Goal: Task Accomplishment & Management: Complete application form

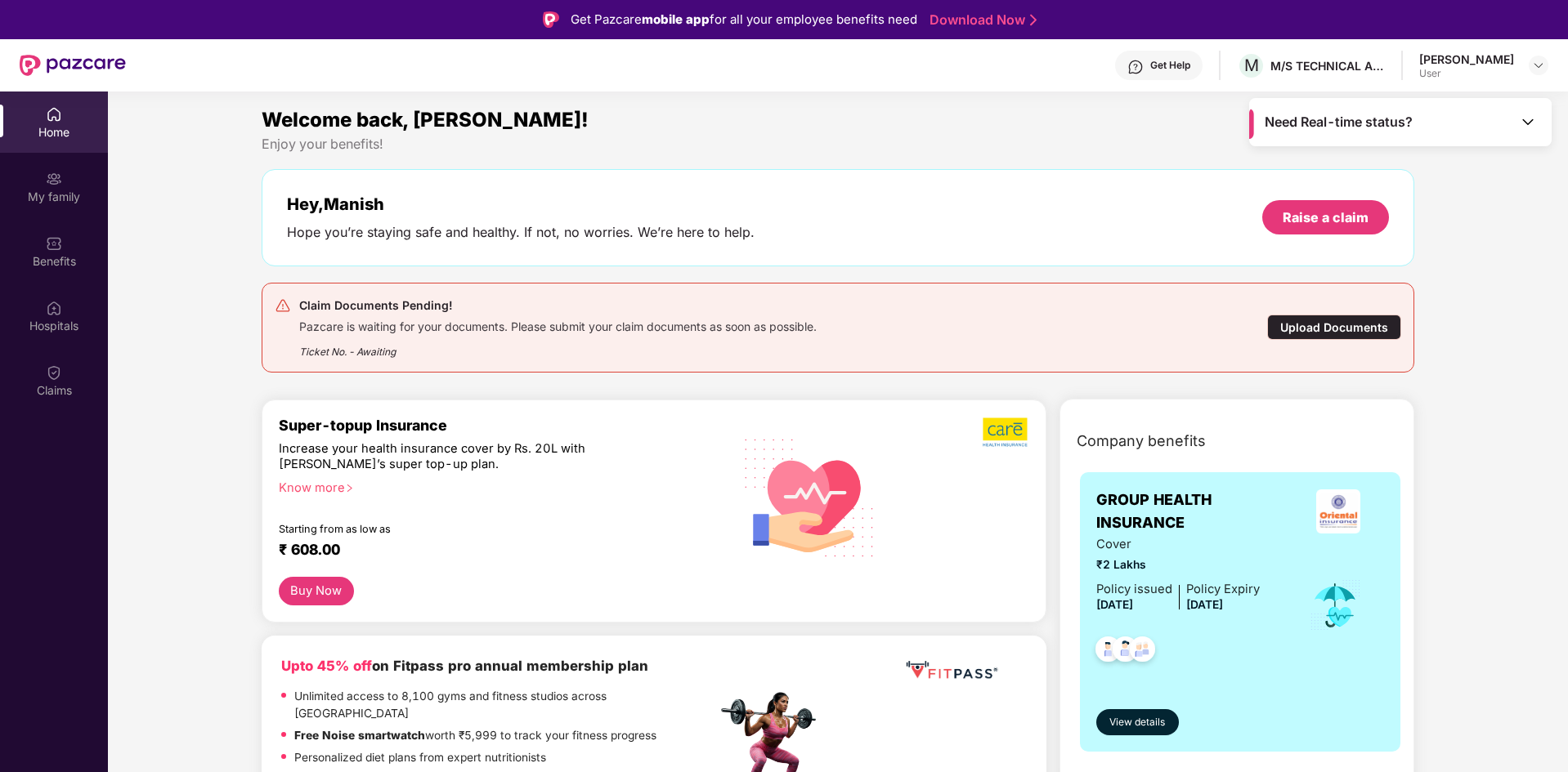
click at [1276, 329] on div "Upload Documents" at bounding box center [1334, 328] width 134 height 25
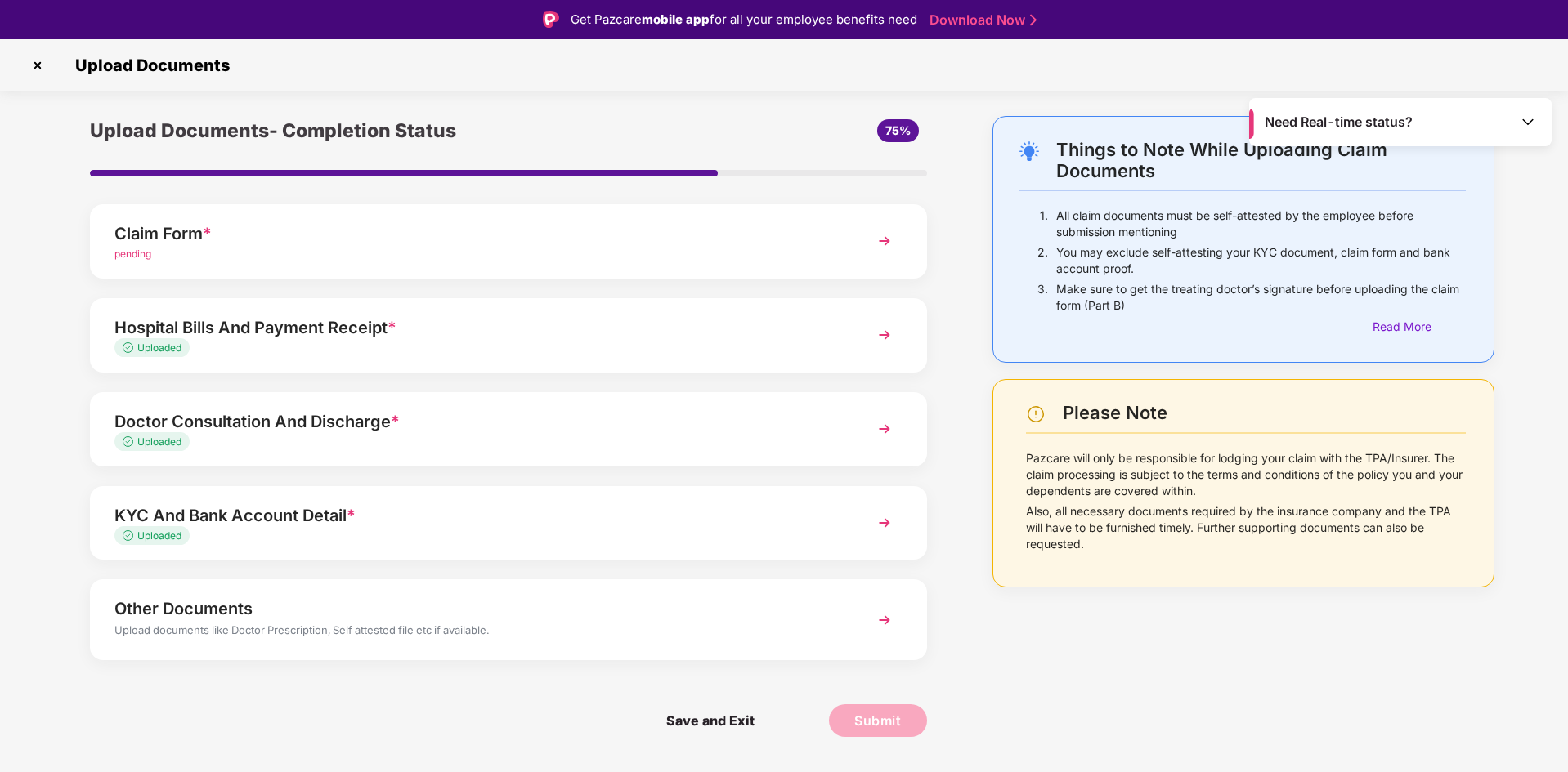
click at [414, 439] on div "Uploaded" at bounding box center [476, 442] width 722 height 16
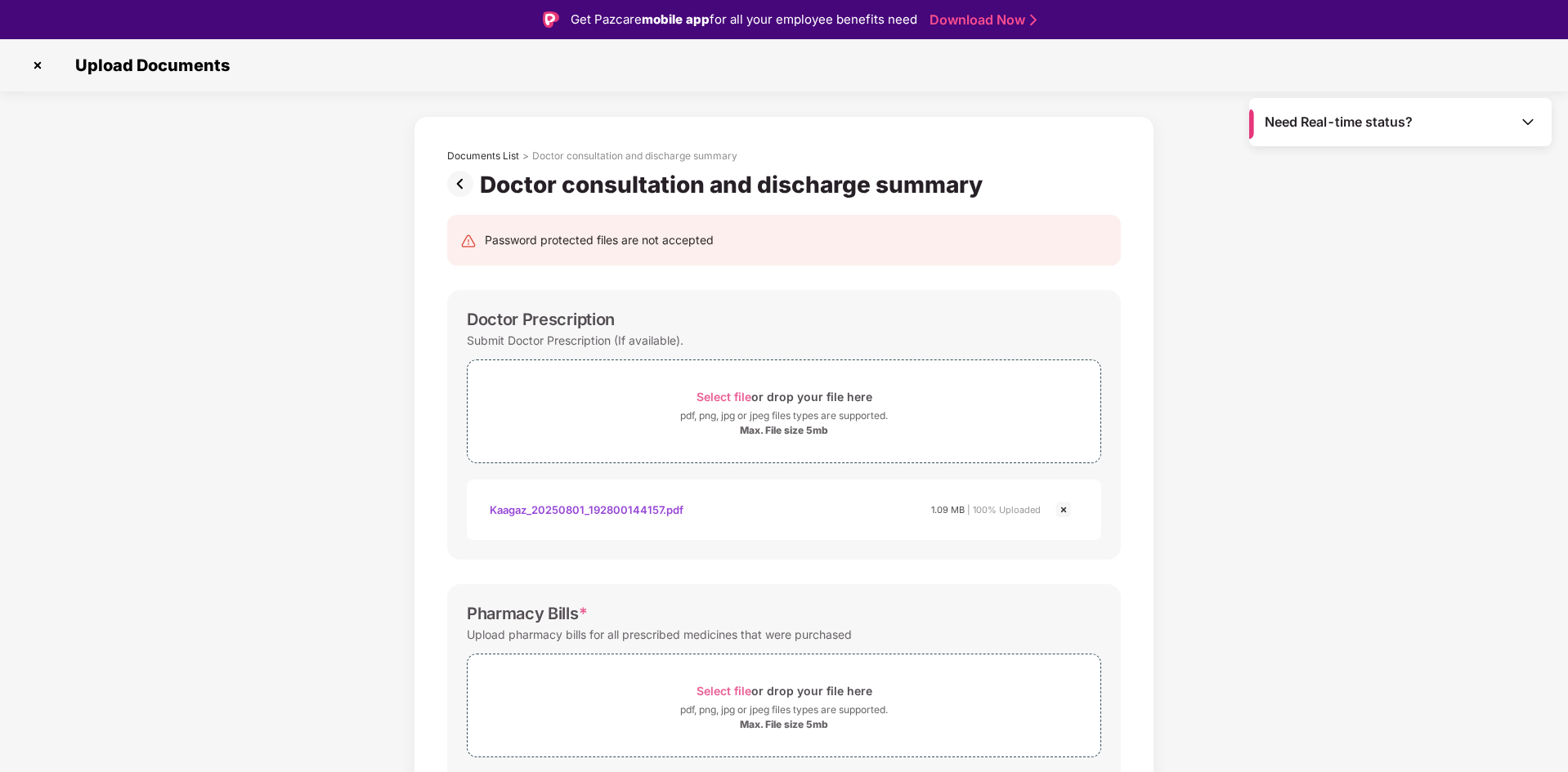
click at [38, 64] on img at bounding box center [37, 65] width 26 height 26
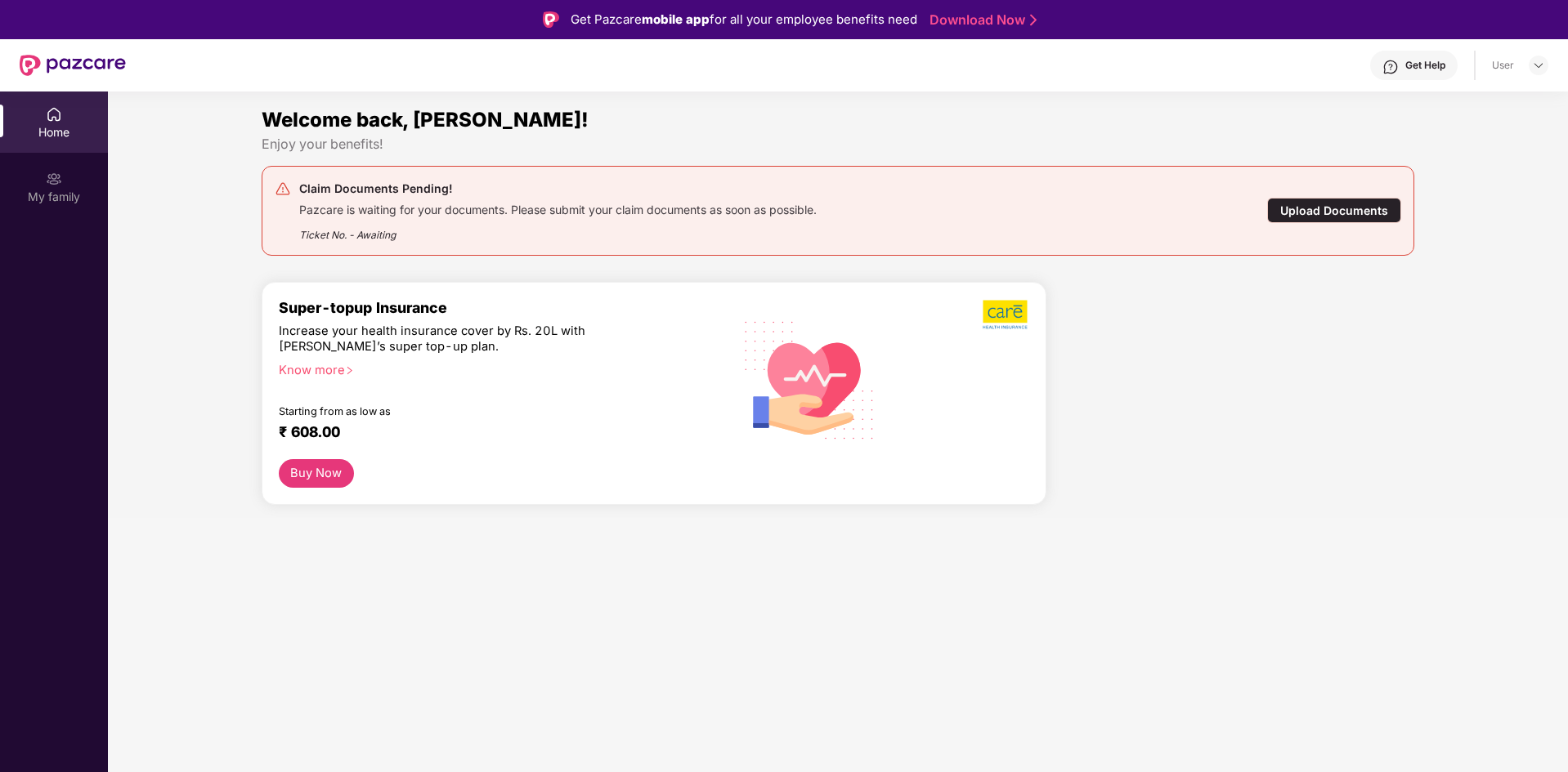
click at [1349, 213] on div "Upload Documents" at bounding box center [1334, 210] width 134 height 25
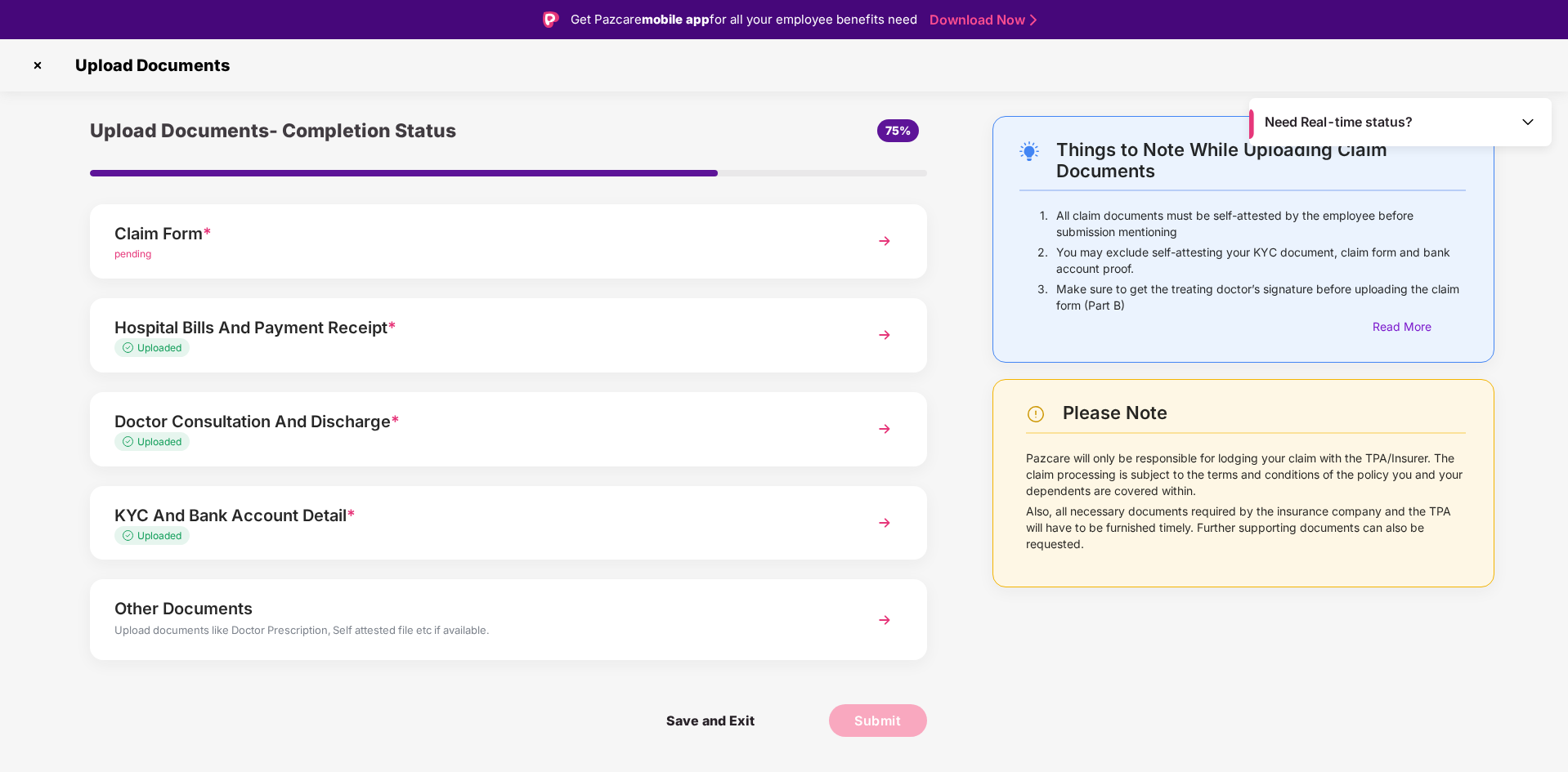
click at [238, 254] on div "pending" at bounding box center [476, 255] width 722 height 16
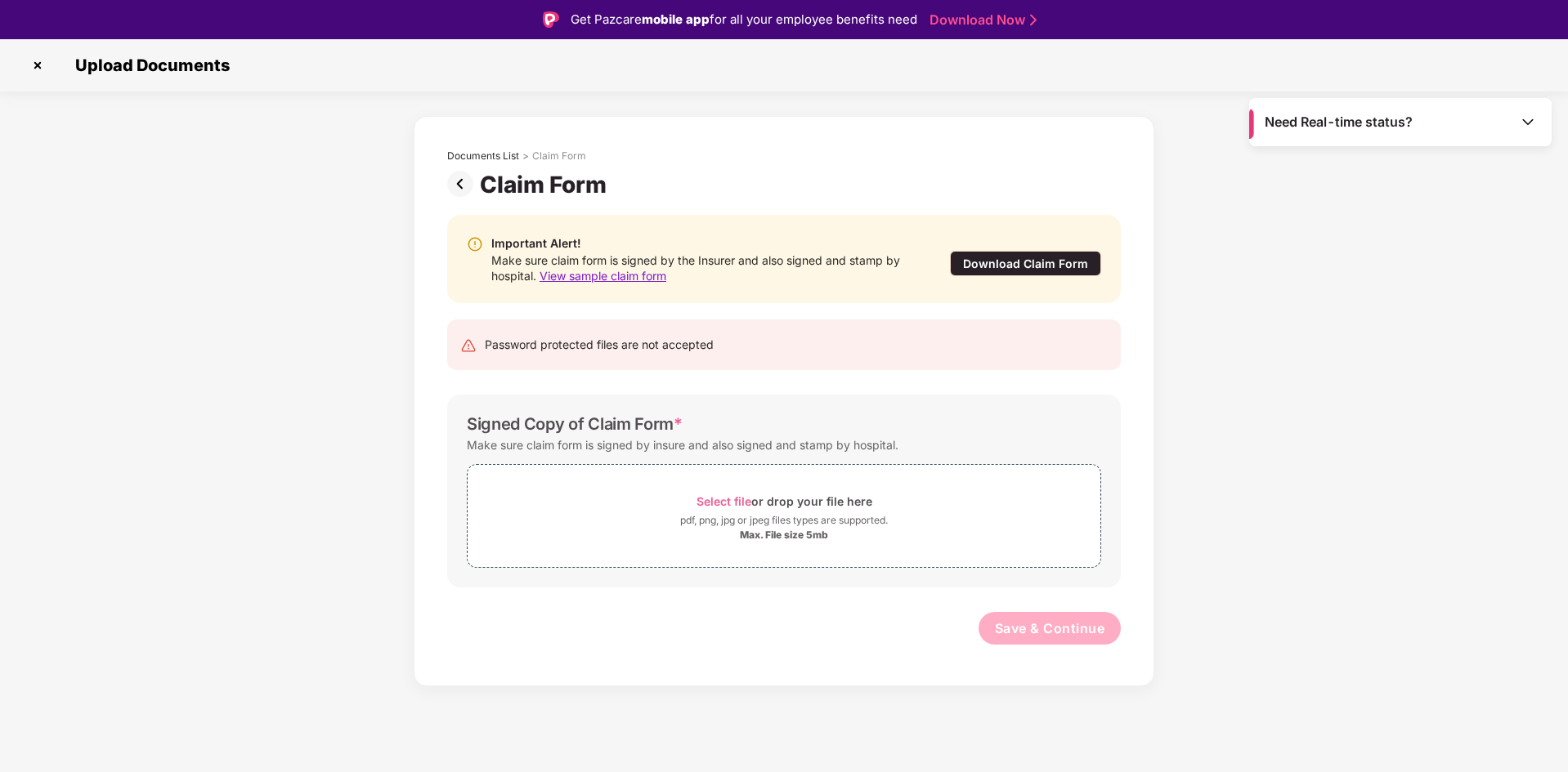
click at [1004, 272] on div "Download Claim Form" at bounding box center [1024, 263] width 151 height 25
click at [707, 501] on span "Select file" at bounding box center [724, 501] width 54 height 14
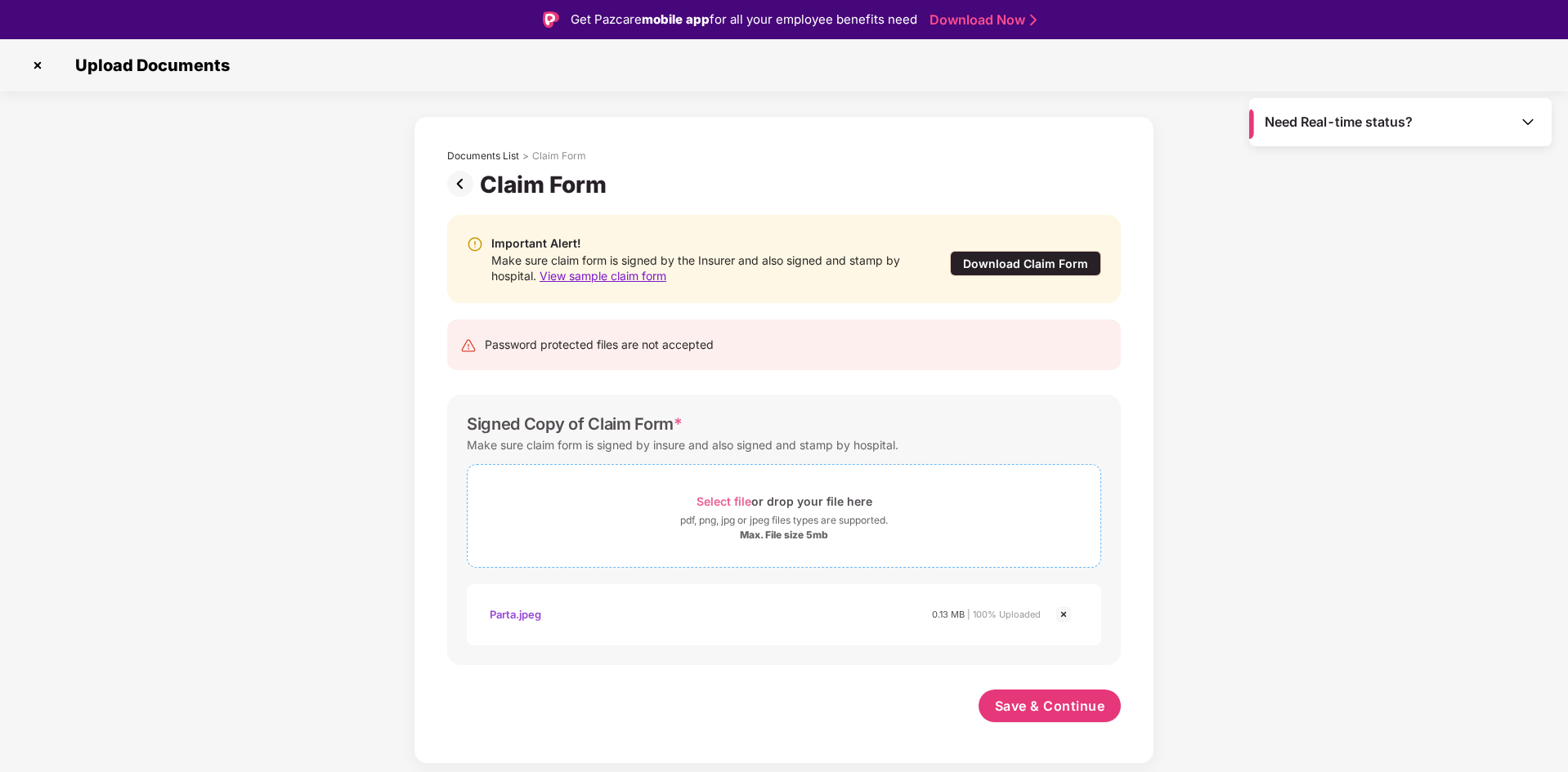
click at [705, 498] on span "Select file" at bounding box center [724, 501] width 54 height 14
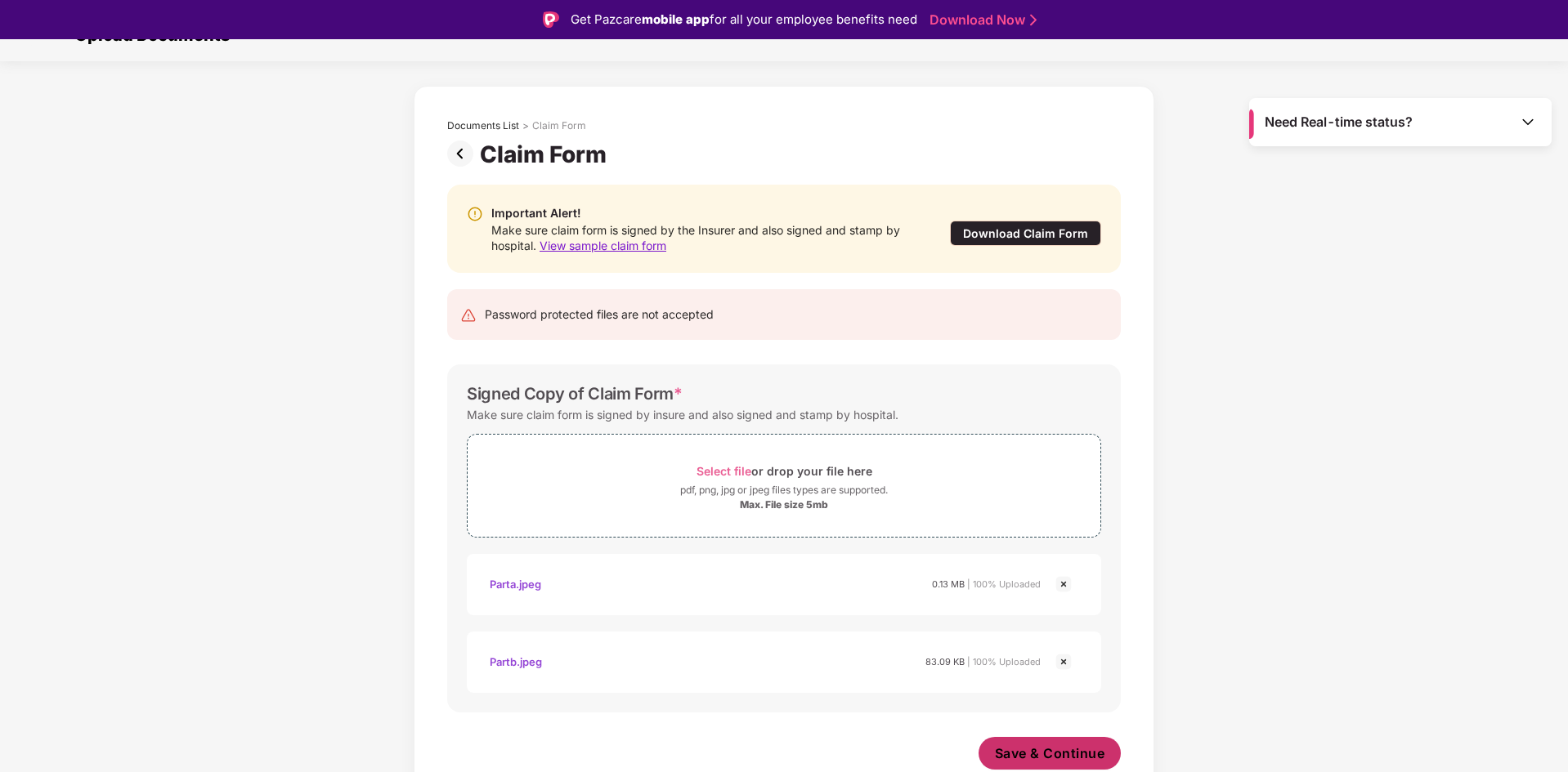
click at [1016, 750] on span "Save & Continue" at bounding box center [1050, 754] width 110 height 18
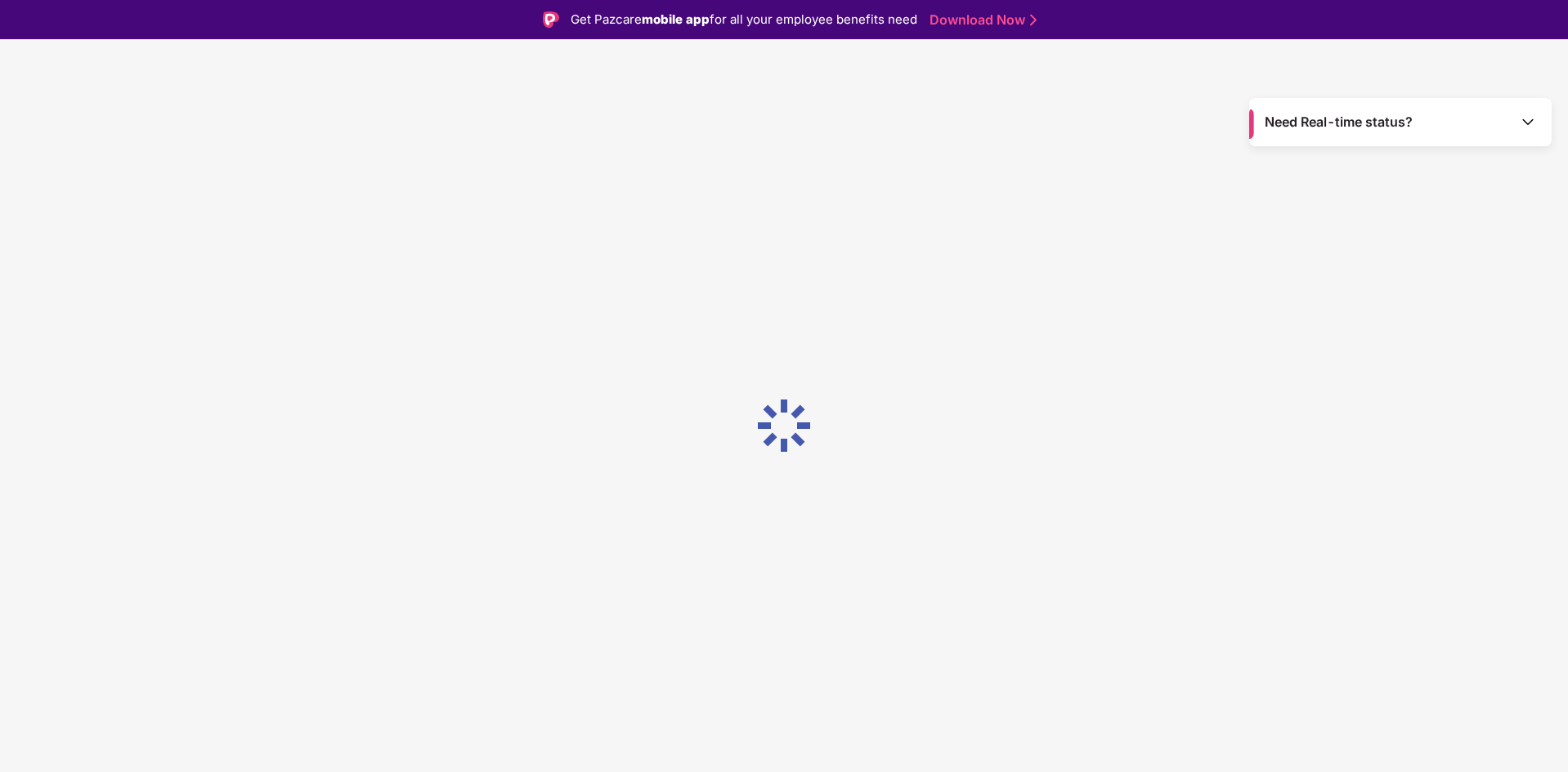
scroll to position [0, 0]
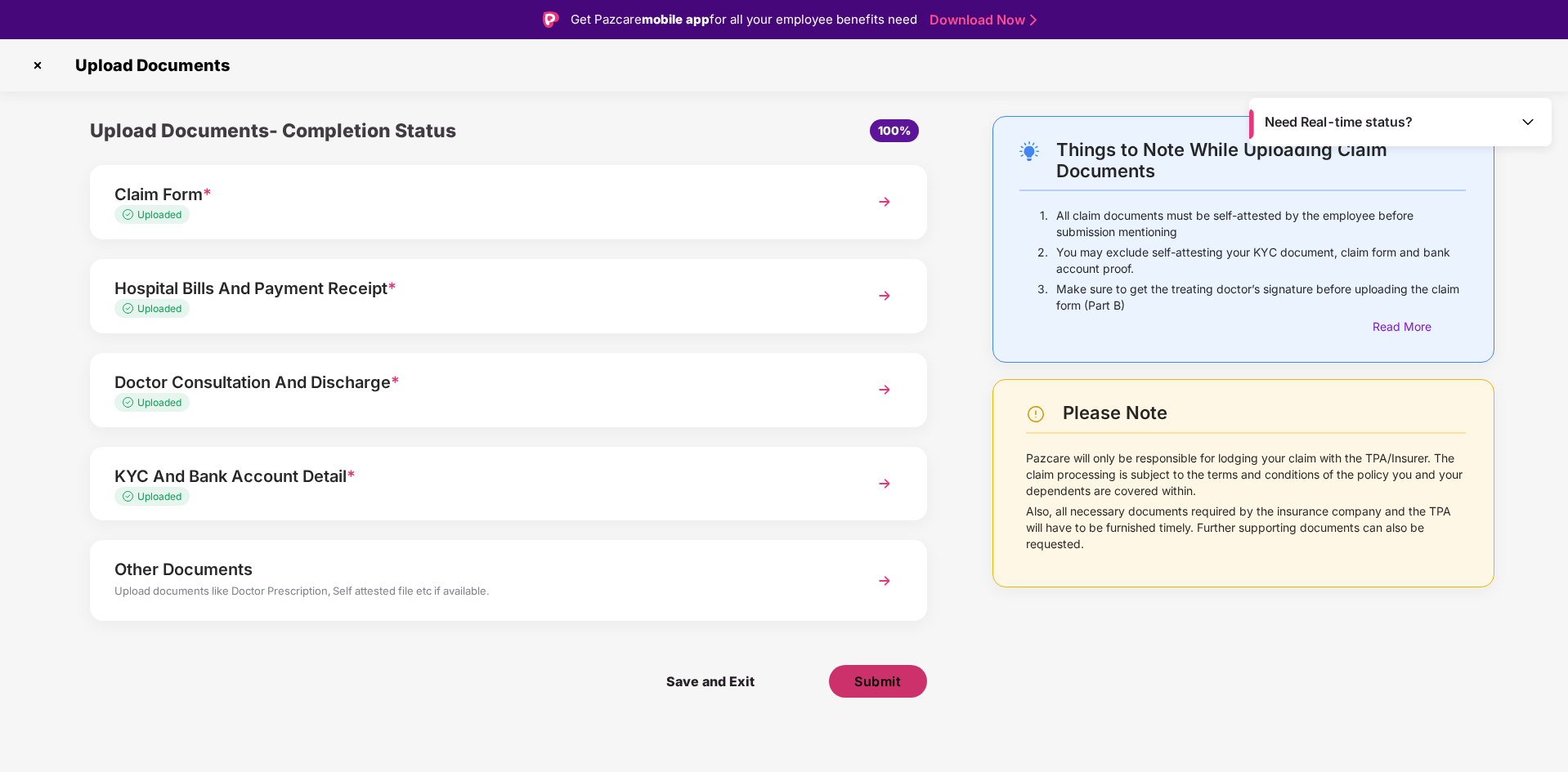
click at [899, 686] on span "Submit" at bounding box center [877, 682] width 47 height 18
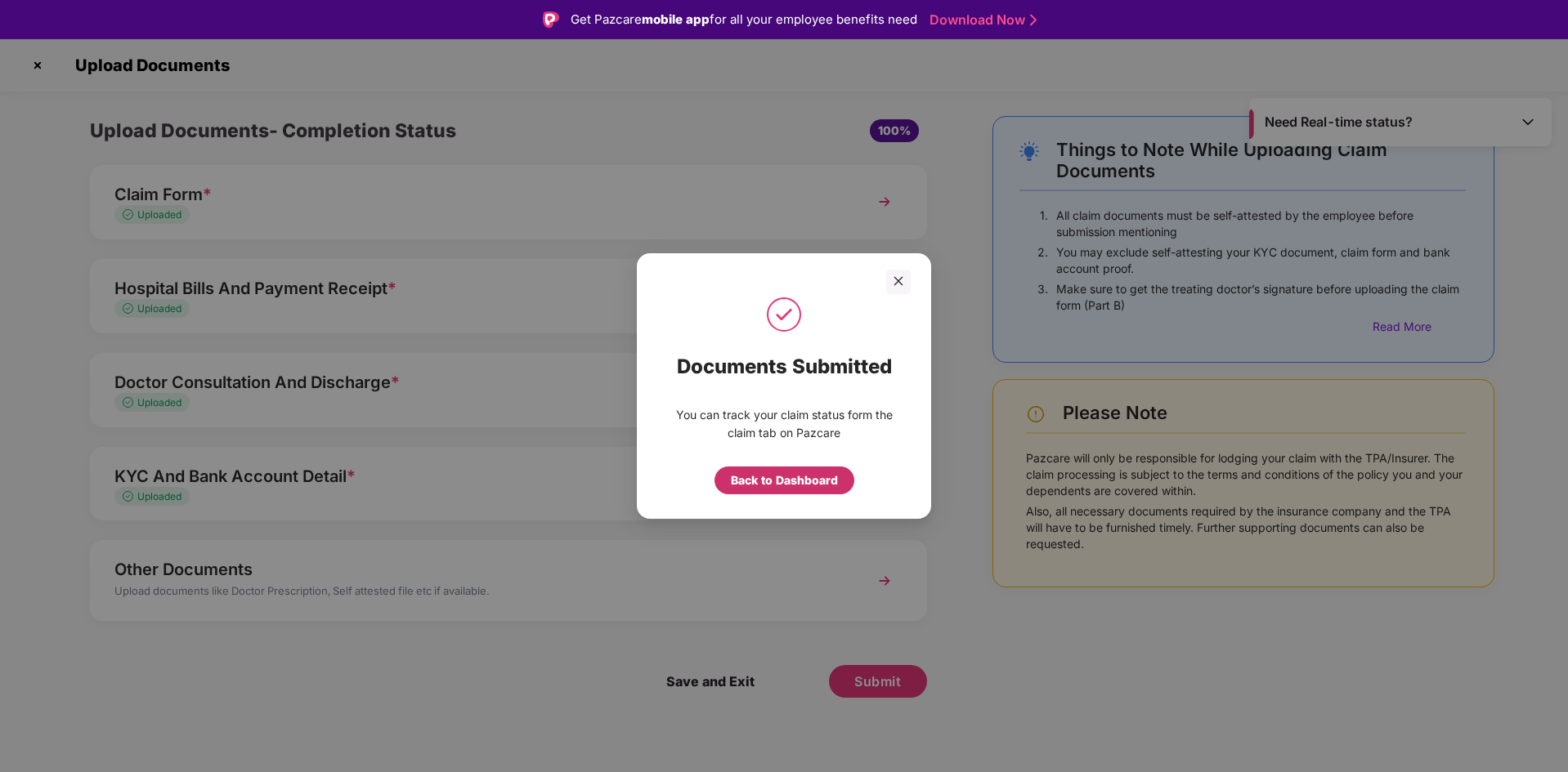
click at [777, 474] on div "Back to Dashboard" at bounding box center [784, 480] width 107 height 18
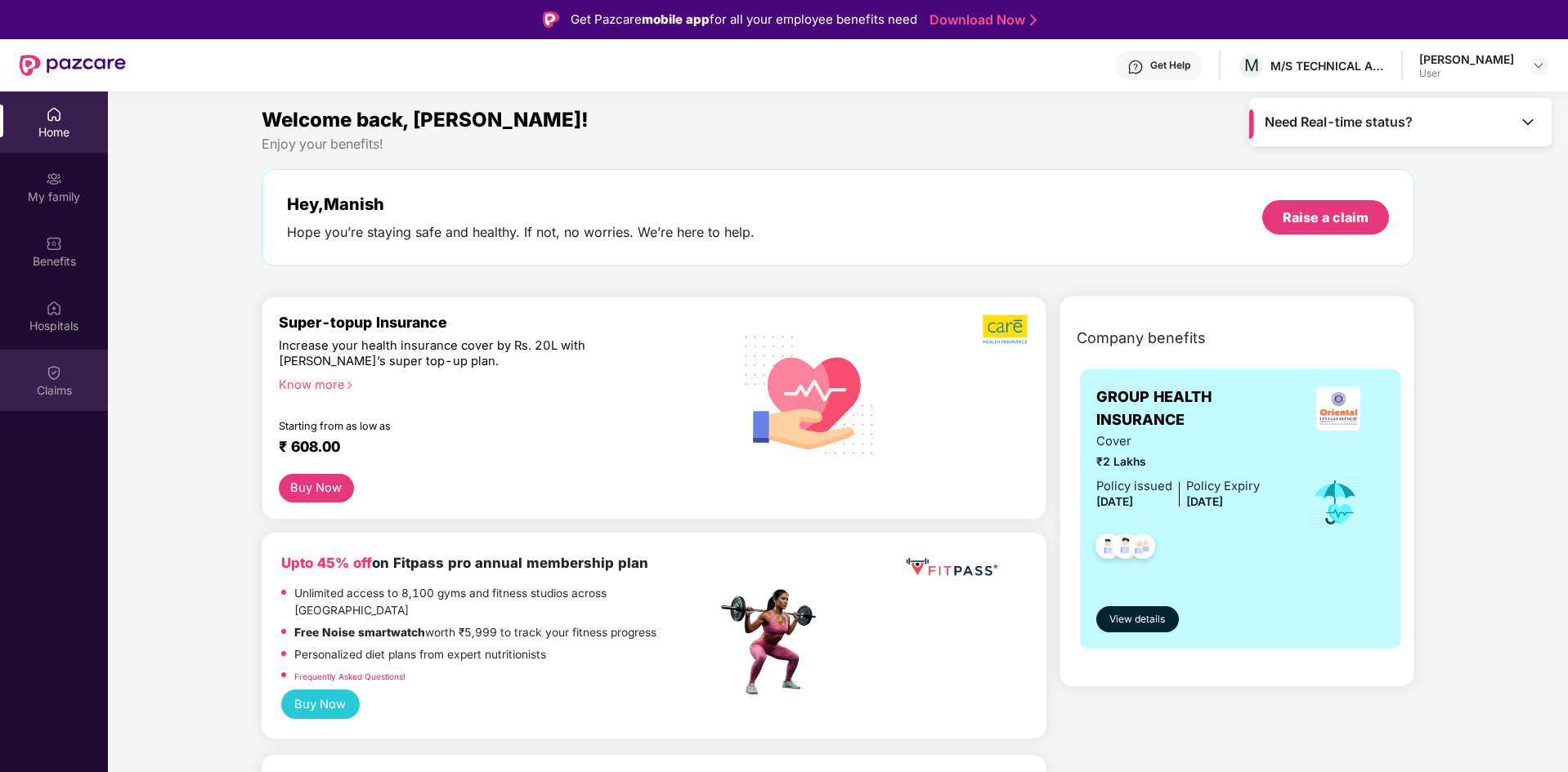
click at [53, 376] on img at bounding box center [53, 372] width 17 height 17
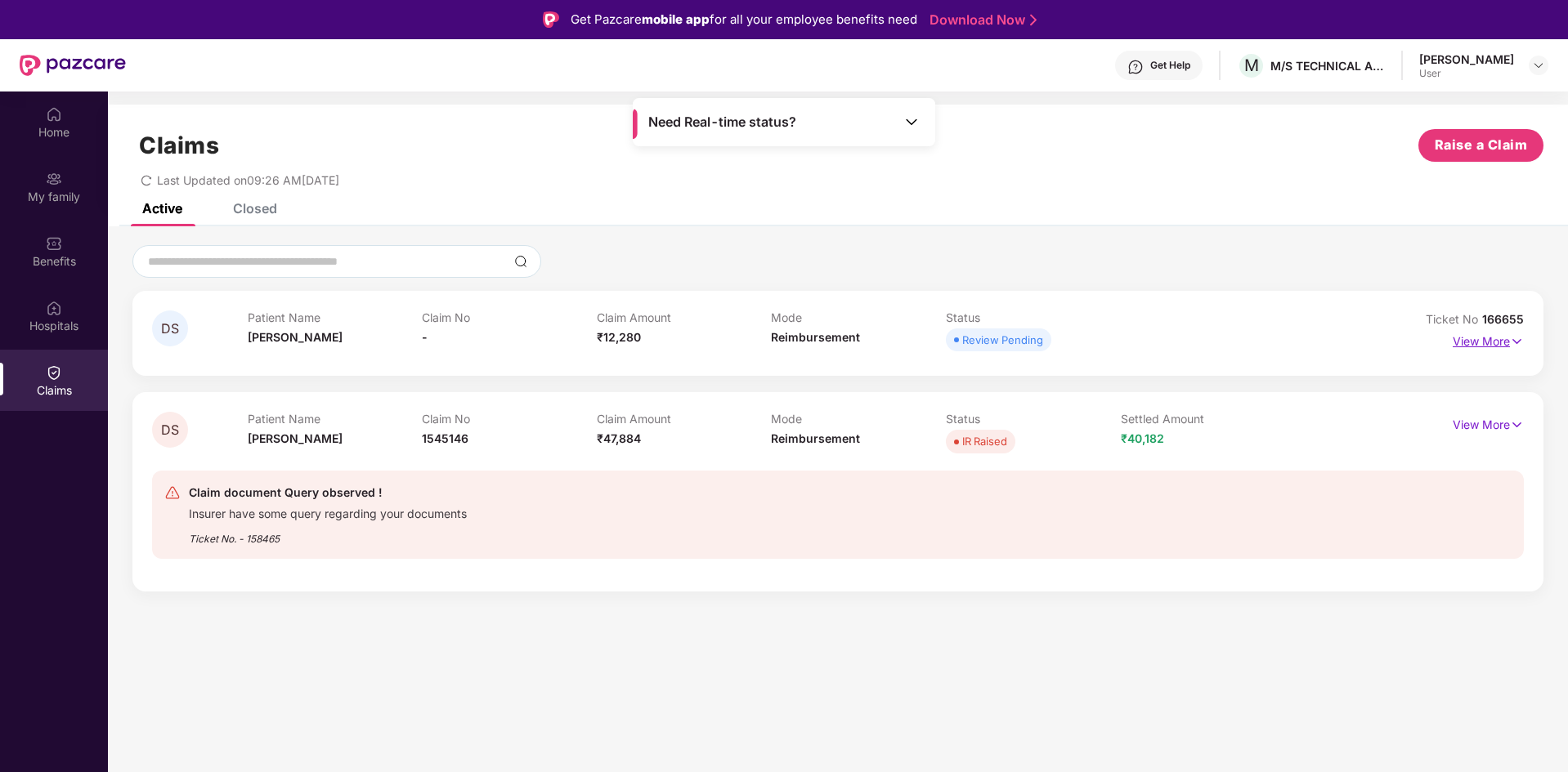
click at [1489, 334] on p "View More" at bounding box center [1487, 339] width 71 height 22
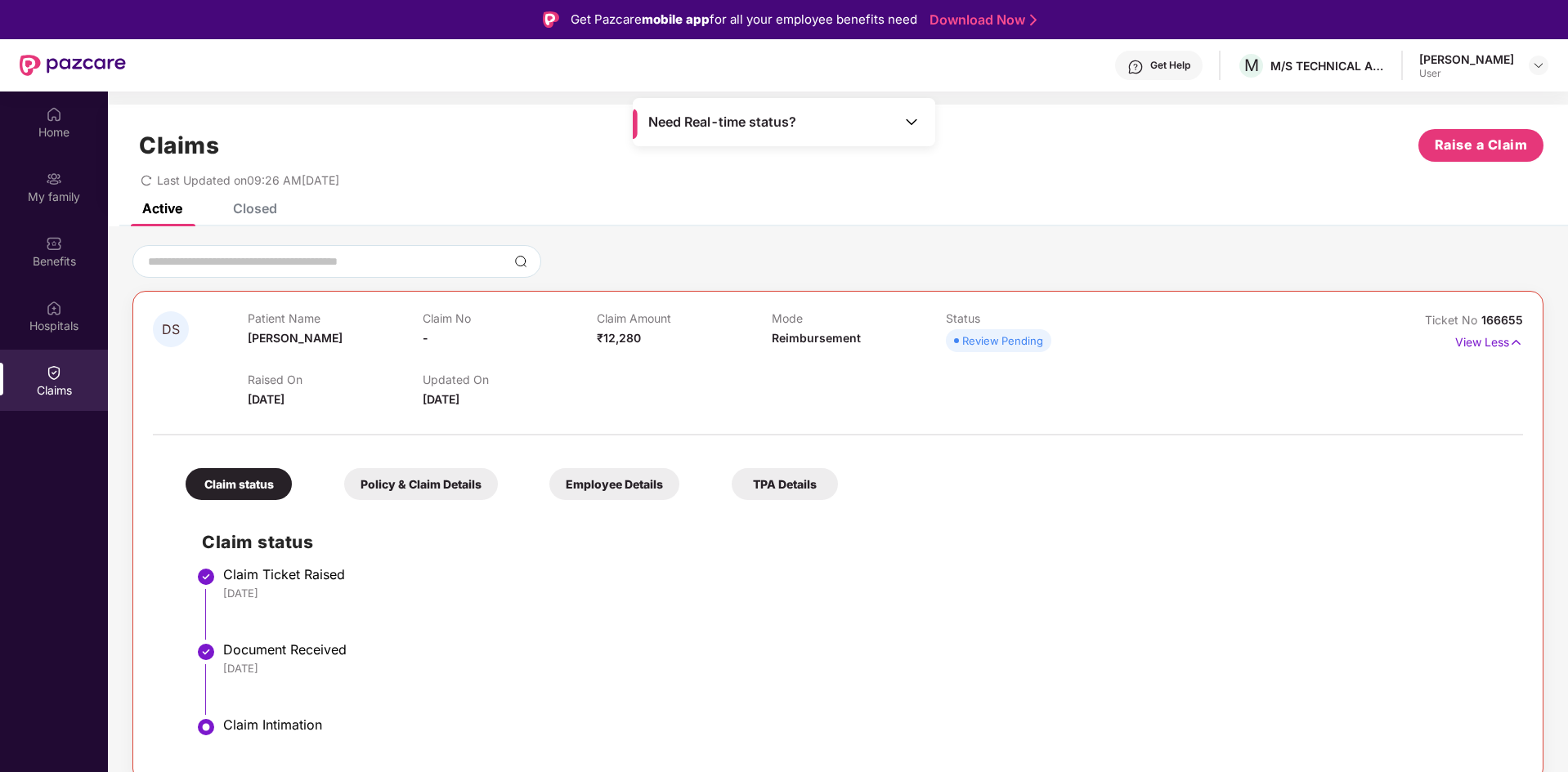
scroll to position [151, 0]
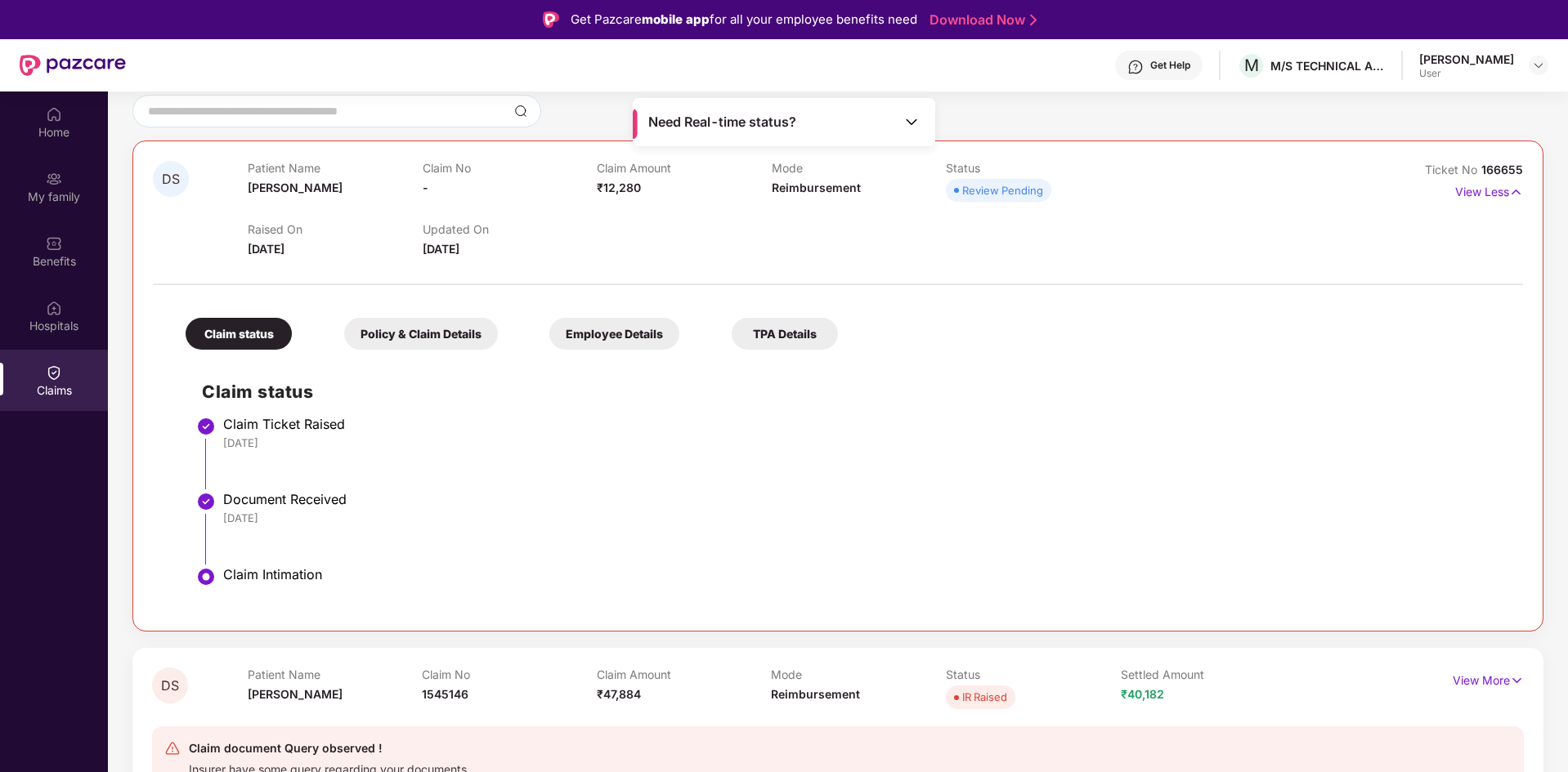
click at [484, 340] on div "Policy & Claim Details" at bounding box center [421, 333] width 154 height 32
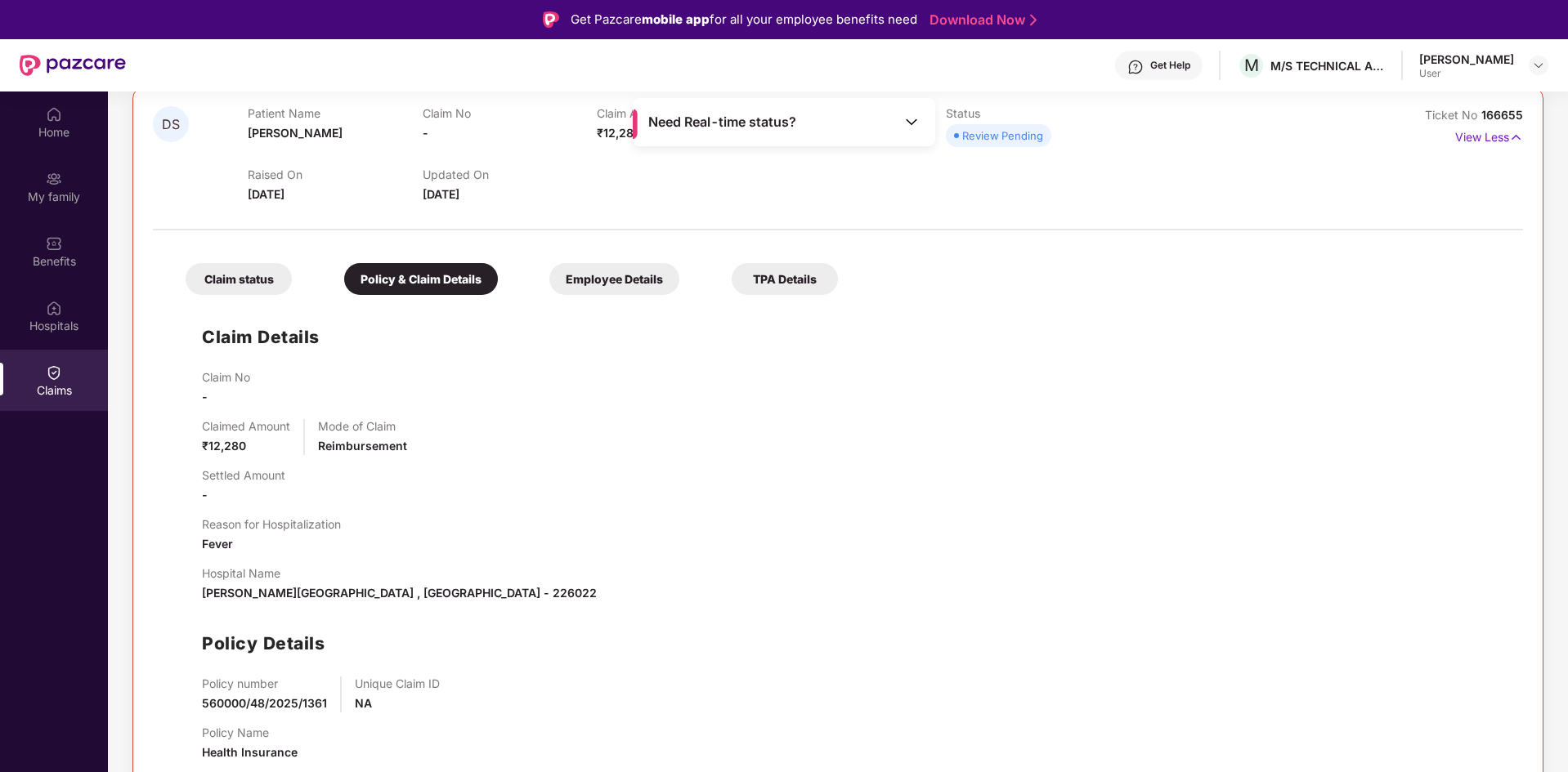
scroll to position [123, 0]
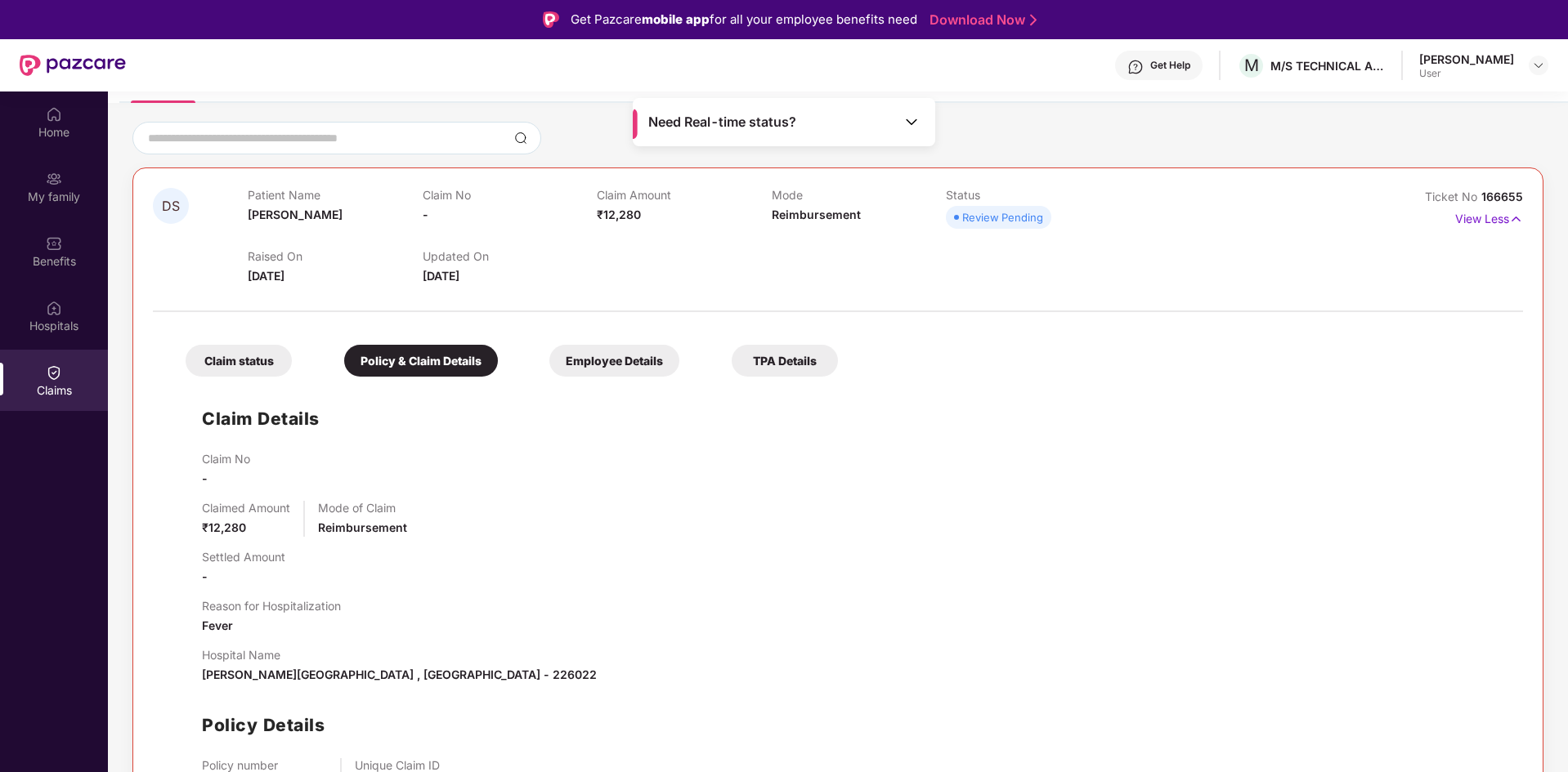
click at [580, 352] on div "Employee Details" at bounding box center [615, 361] width 130 height 32
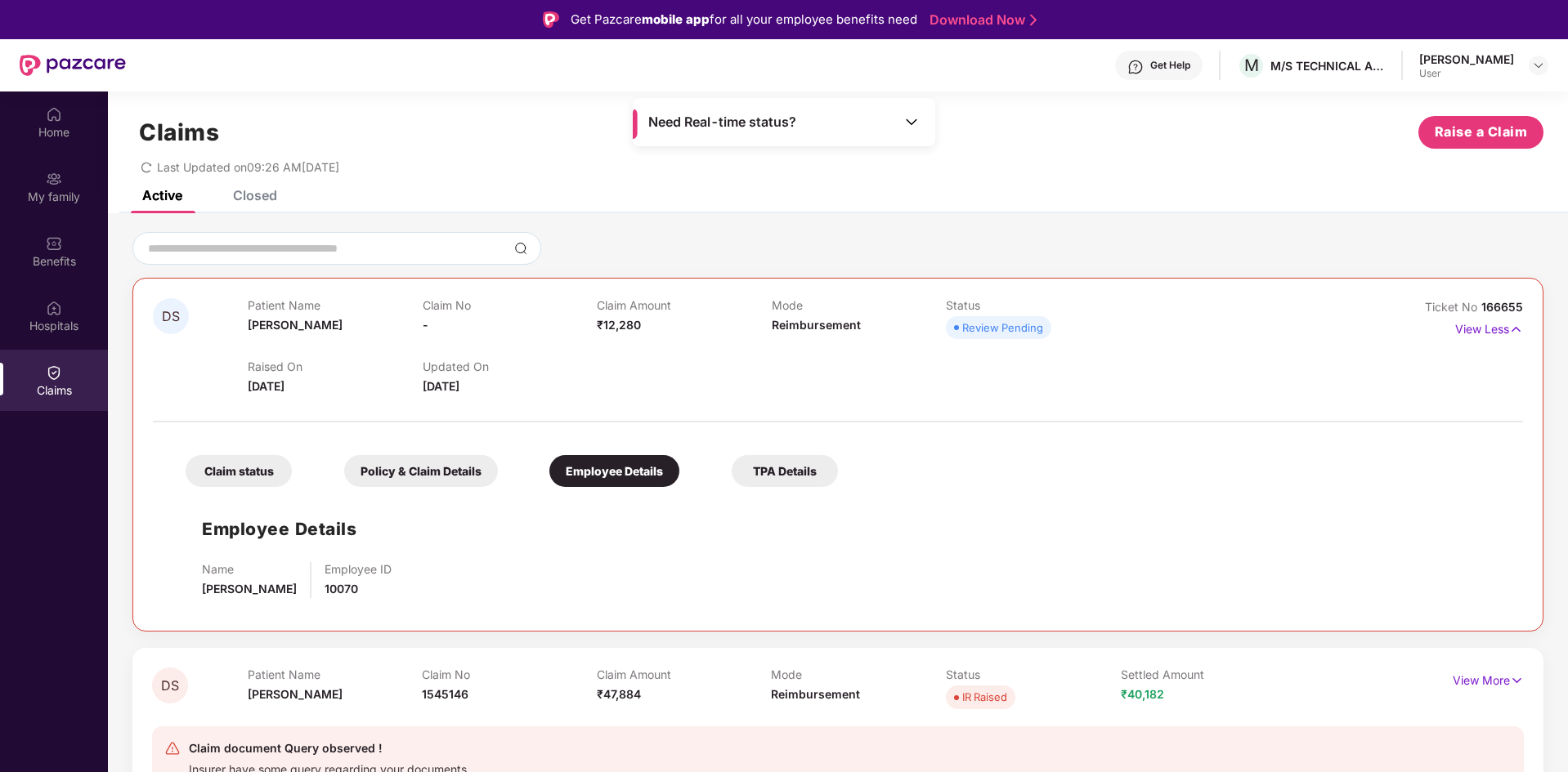
scroll to position [0, 0]
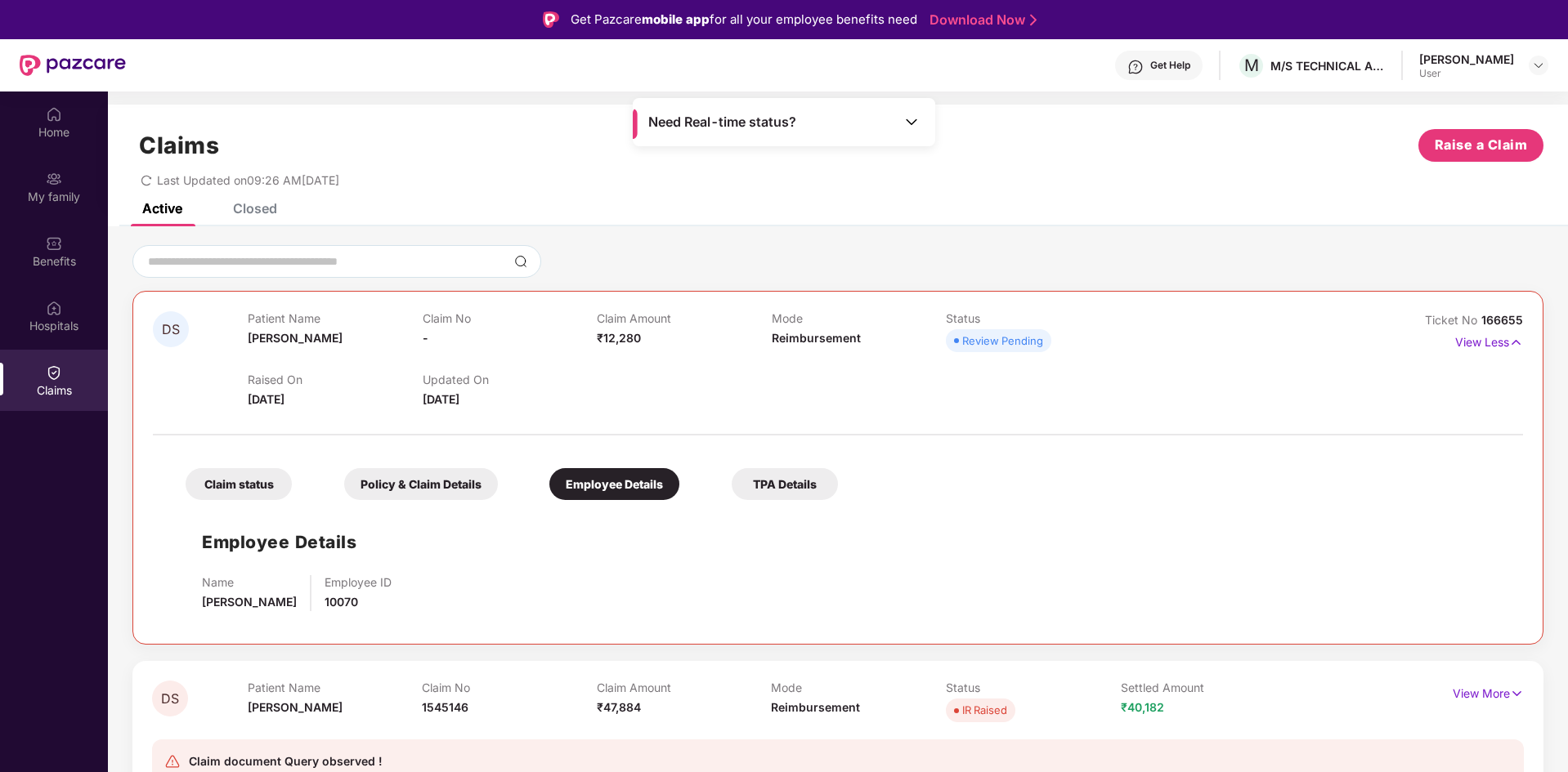
click at [780, 492] on div "TPA Details" at bounding box center [784, 483] width 106 height 32
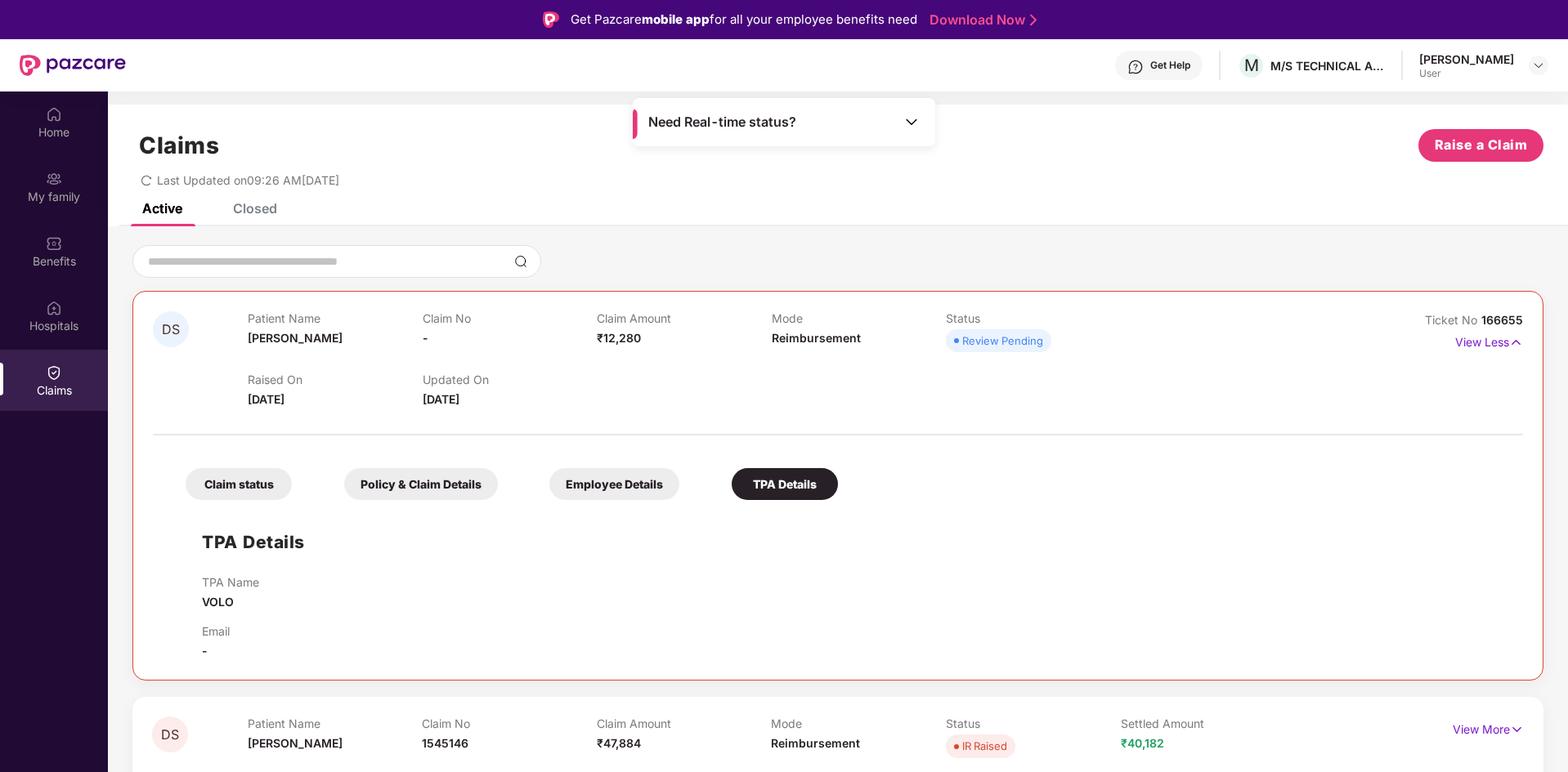
click at [272, 206] on div "Closed" at bounding box center [254, 208] width 44 height 17
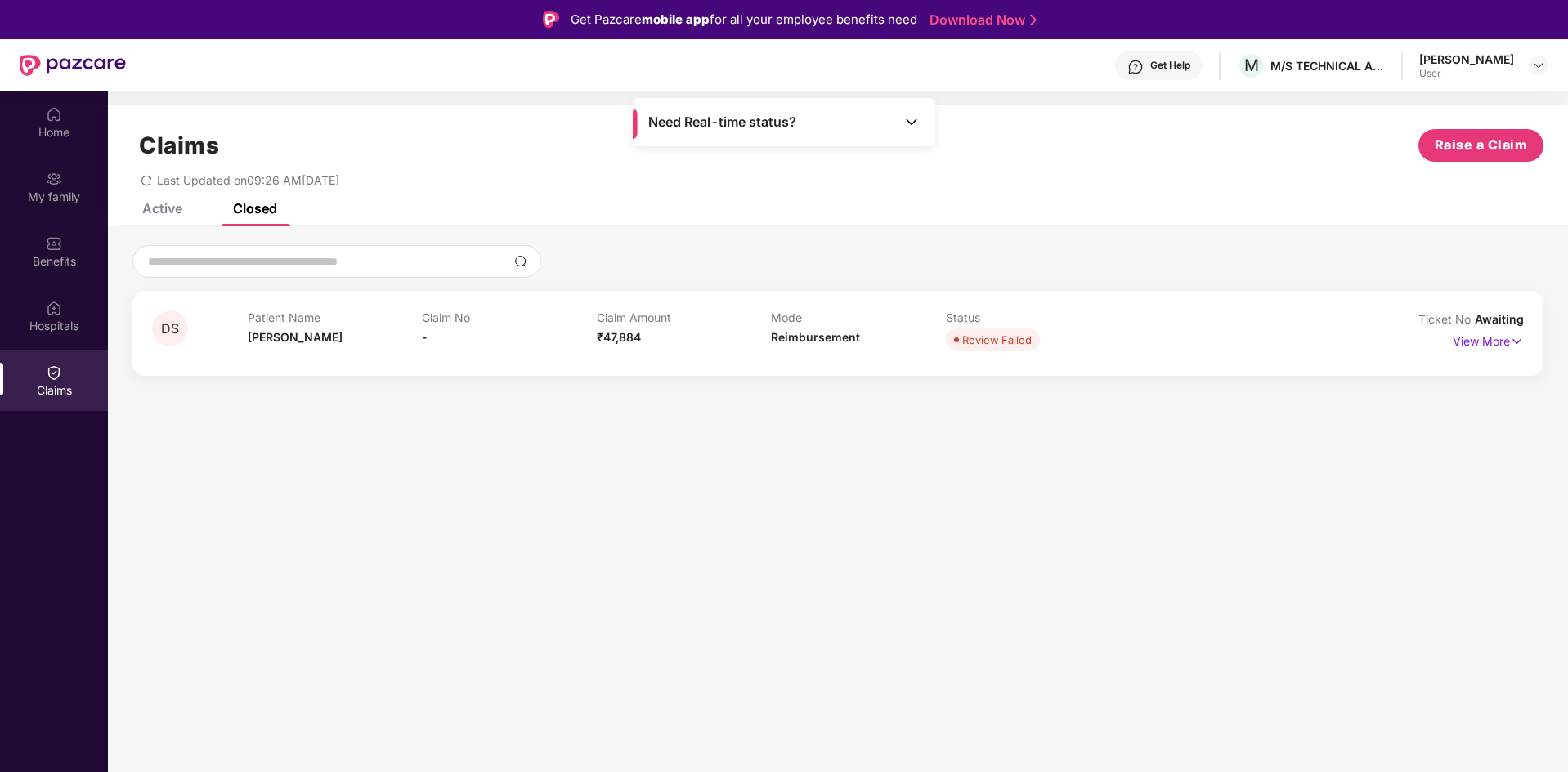
click at [155, 205] on div "Active" at bounding box center [161, 208] width 40 height 17
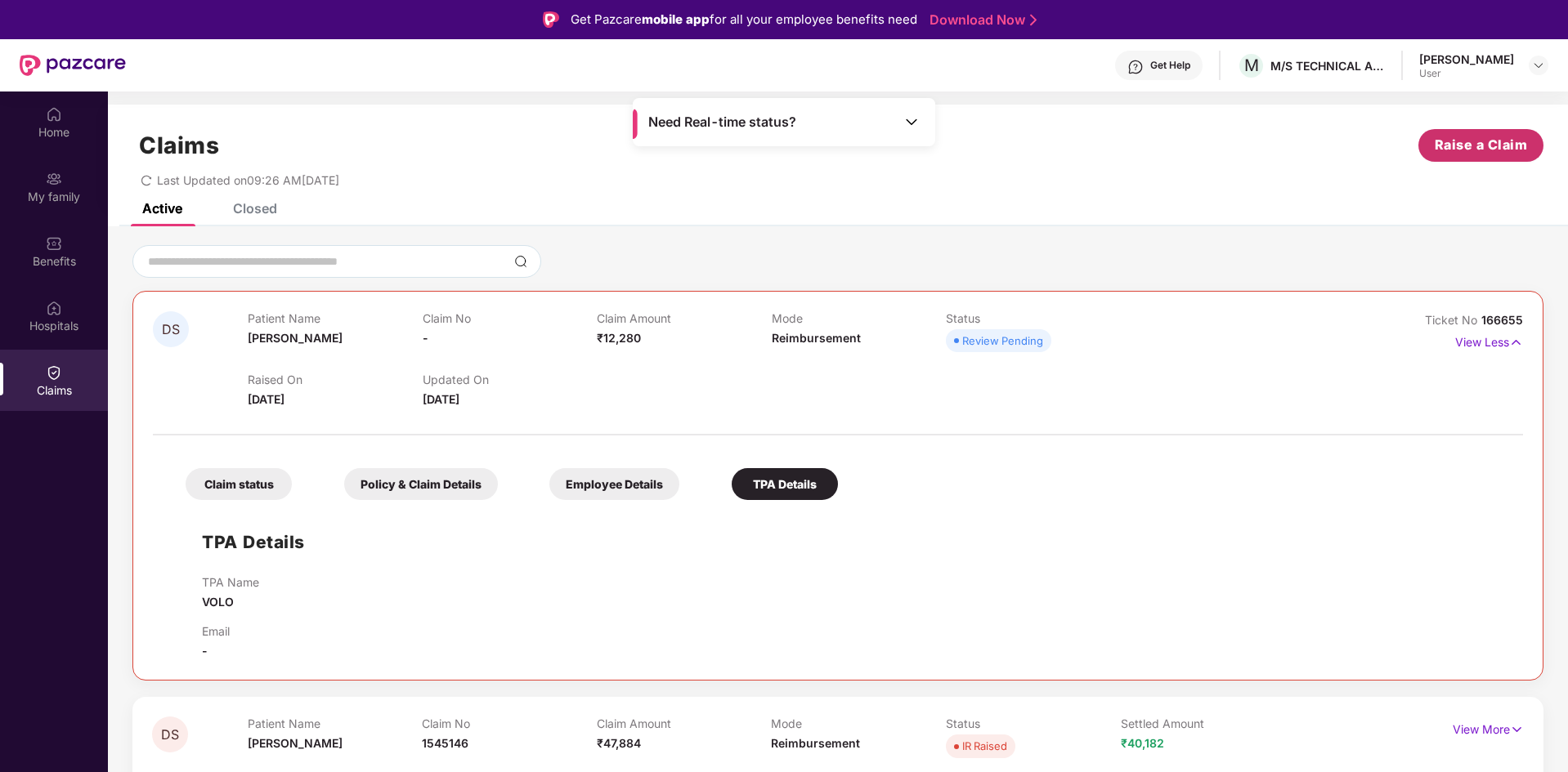
click at [1431, 140] on button "Raise a Claim" at bounding box center [1480, 146] width 125 height 33
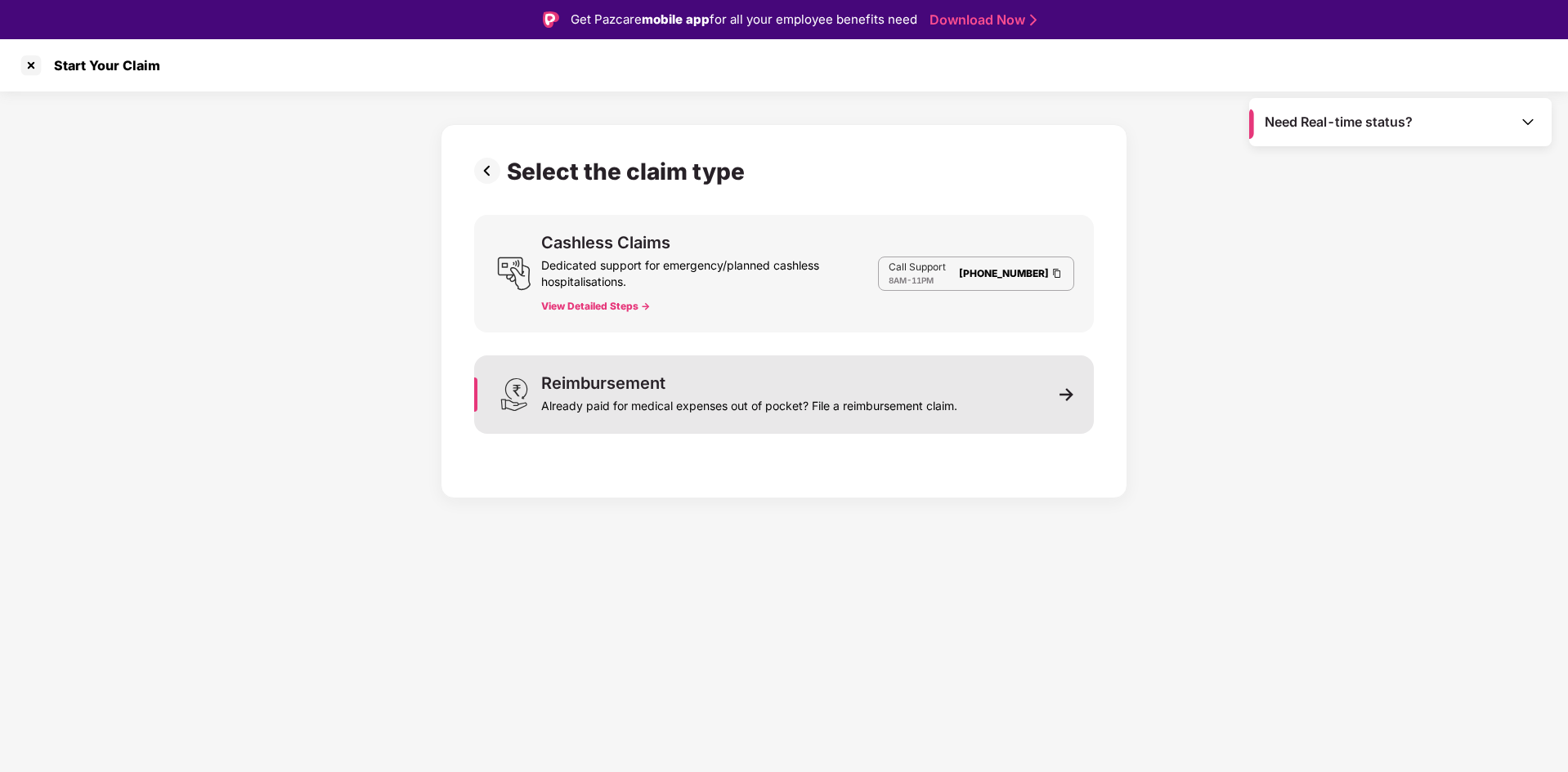
click at [677, 404] on div "Already paid for medical expenses out of pocket? File a reimbursement claim." at bounding box center [749, 404] width 416 height 23
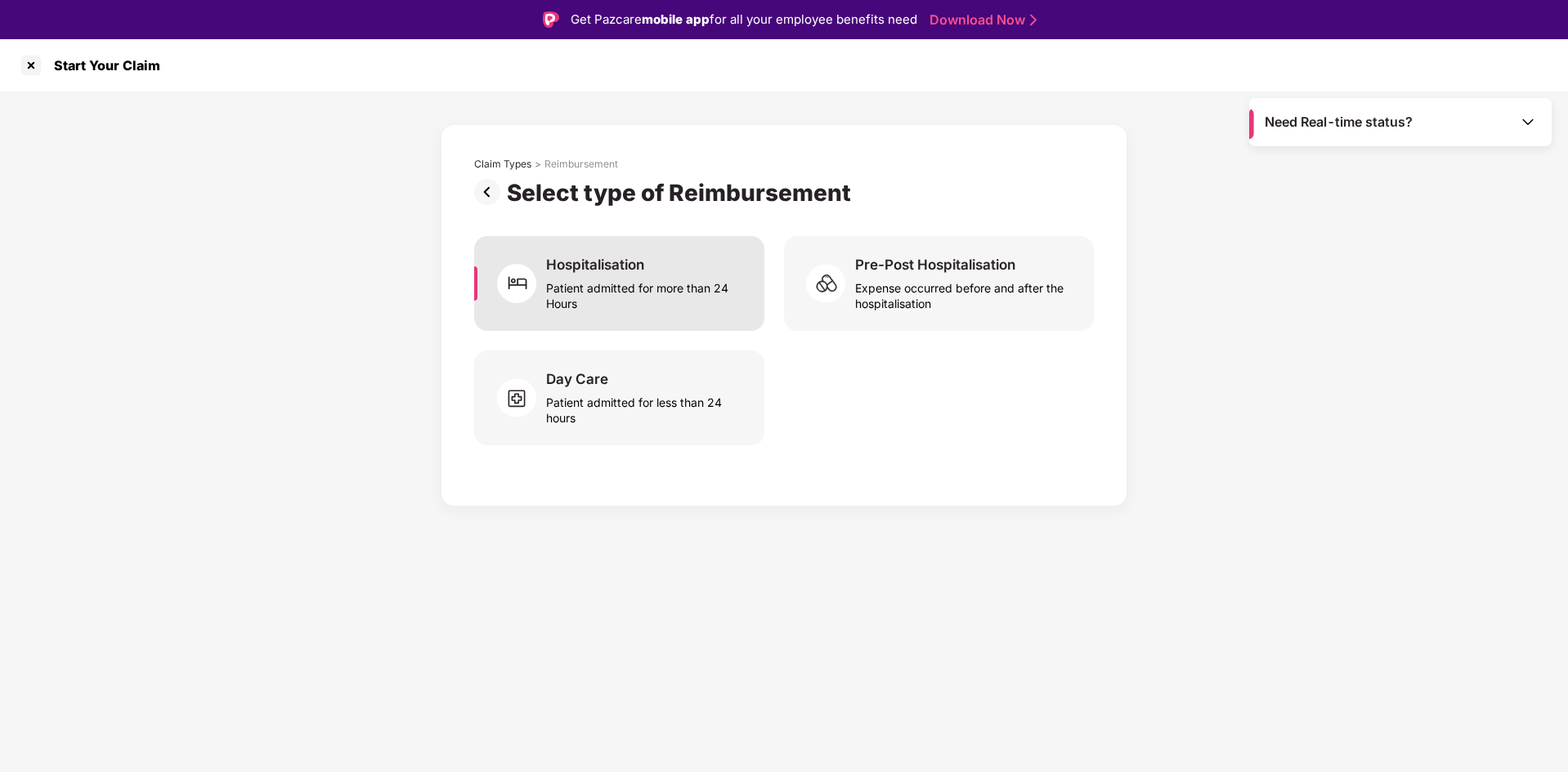
click at [717, 277] on div "Patient admitted for more than 24 Hours" at bounding box center [645, 293] width 198 height 38
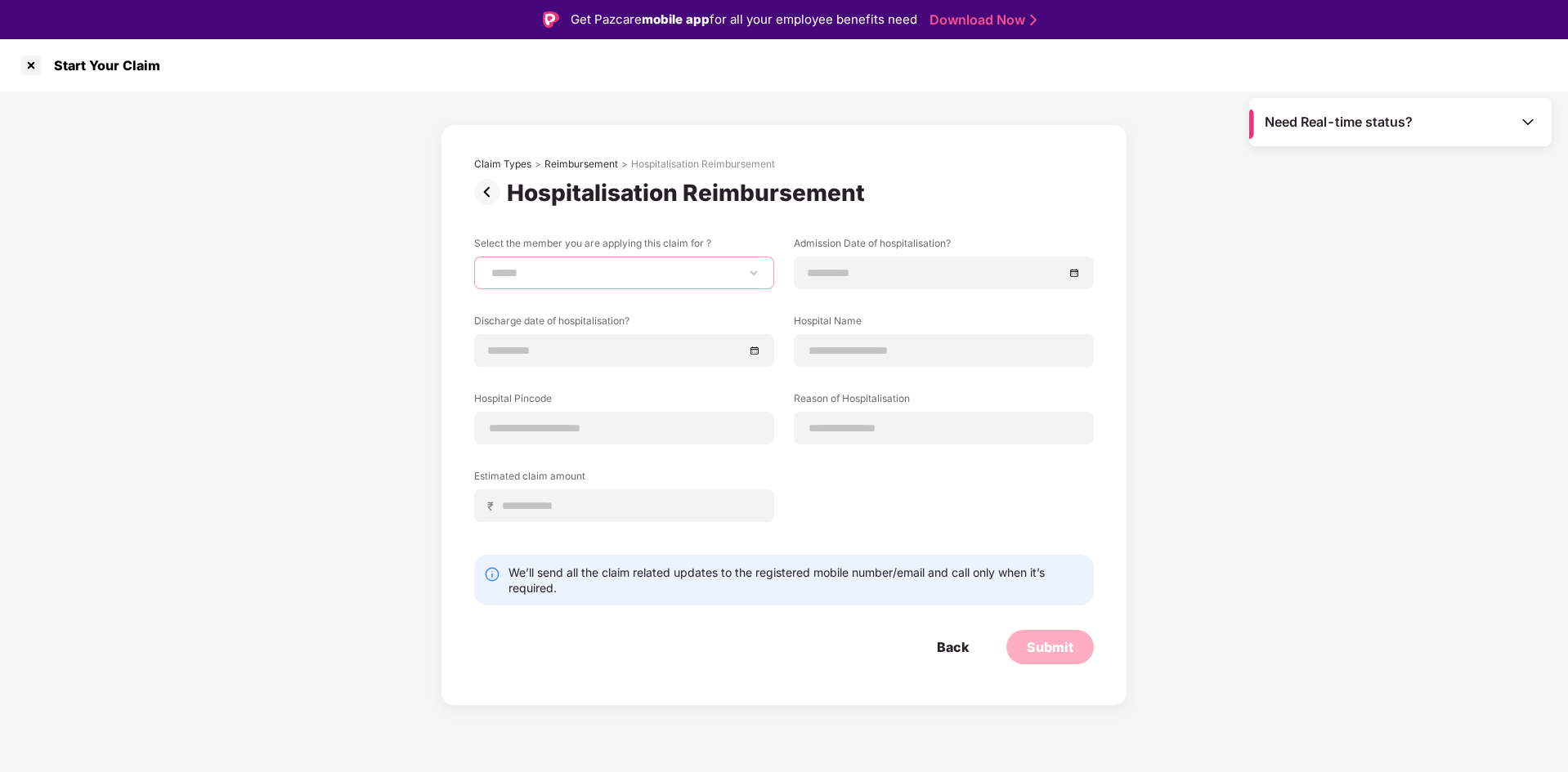
click at [717, 277] on select "**********" at bounding box center [624, 272] width 272 height 13
select select "**********"
click at [488, 266] on select "**********" at bounding box center [624, 272] width 272 height 13
click at [1067, 274] on div at bounding box center [944, 272] width 272 height 18
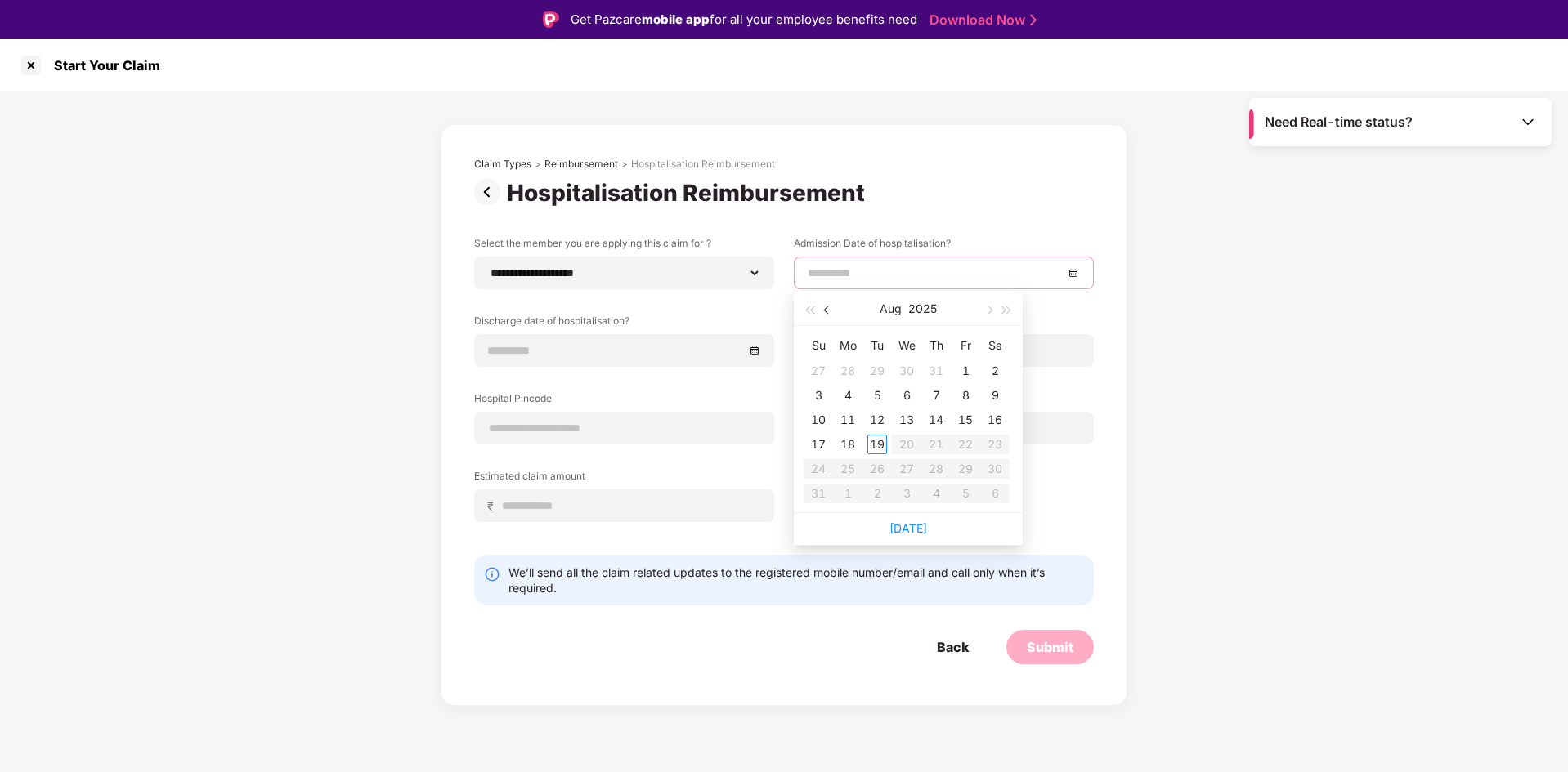
click at [829, 315] on button "button" at bounding box center [827, 309] width 18 height 33
type input "**********"
click at [31, 66] on div at bounding box center [30, 65] width 26 height 26
